Goal: Find specific page/section: Find specific page/section

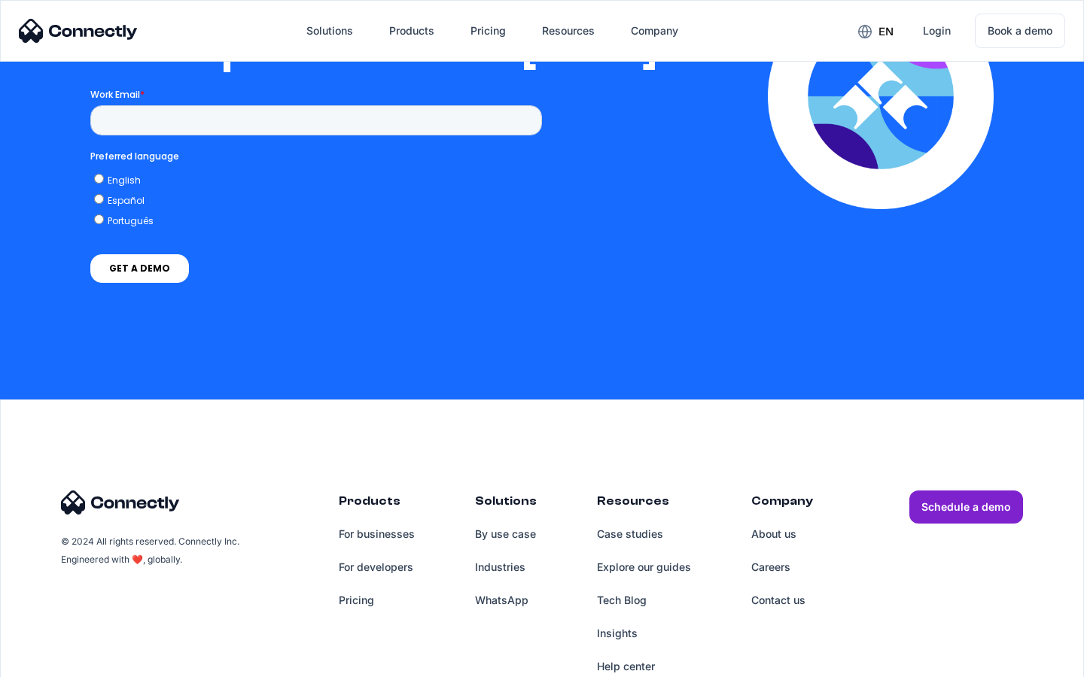
scroll to position [3075, 0]
